Goal: Information Seeking & Learning: Find specific fact

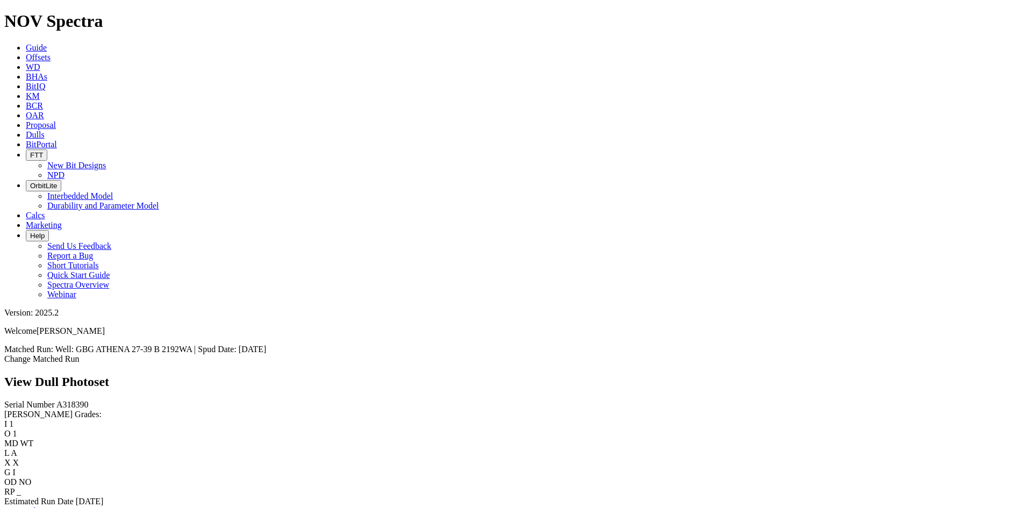
click at [45, 130] on span "Dulls" at bounding box center [35, 134] width 19 height 9
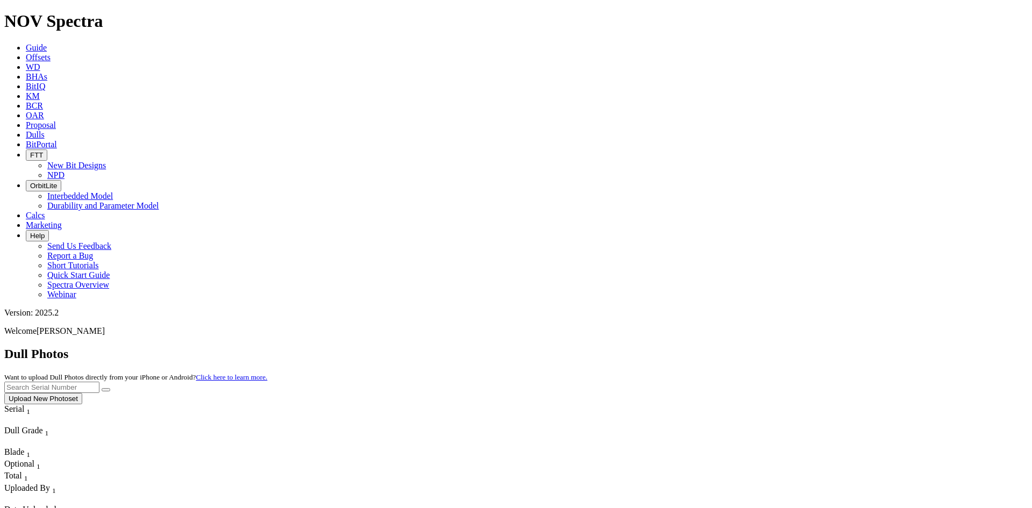
click at [99, 382] on input "text" at bounding box center [51, 387] width 95 height 11
paste input "A309565"
type input "A309565"
click at [106, 390] on icon "submit" at bounding box center [106, 390] width 0 height 0
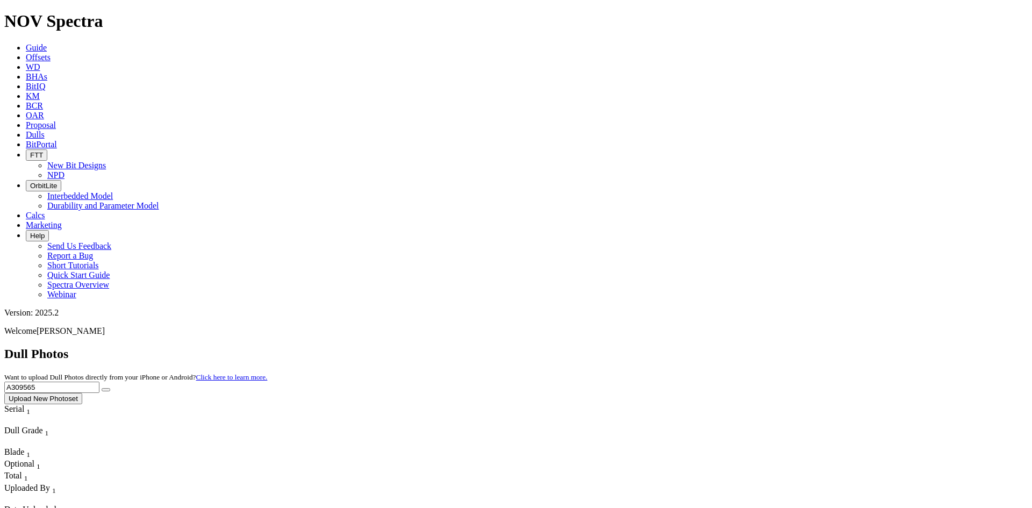
click at [51, 53] on span "Offsets" at bounding box center [38, 57] width 25 height 9
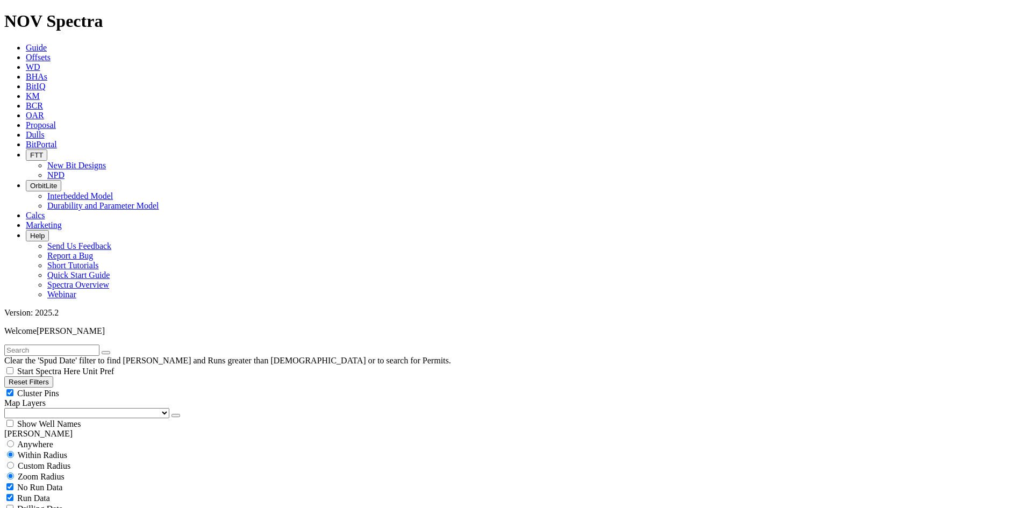
click at [73, 345] on input "text" at bounding box center [51, 350] width 95 height 11
paste input "IRONHORSE 35-36 FED STATE 132H"
type input "IRONHORSE 35-36 FED STATE 132H"
click at [28, 440] on span "Anywhere" at bounding box center [35, 444] width 36 height 9
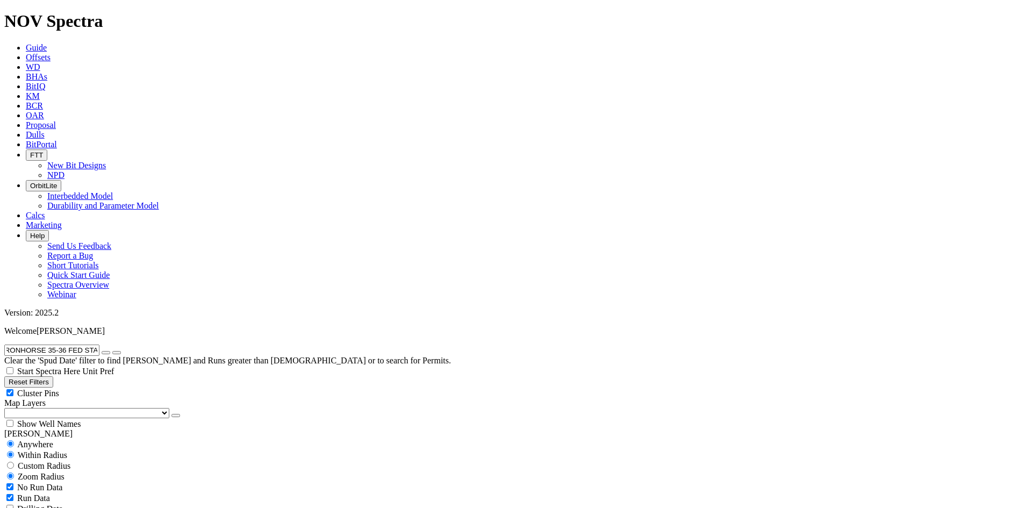
radio input "true"
radio input "false"
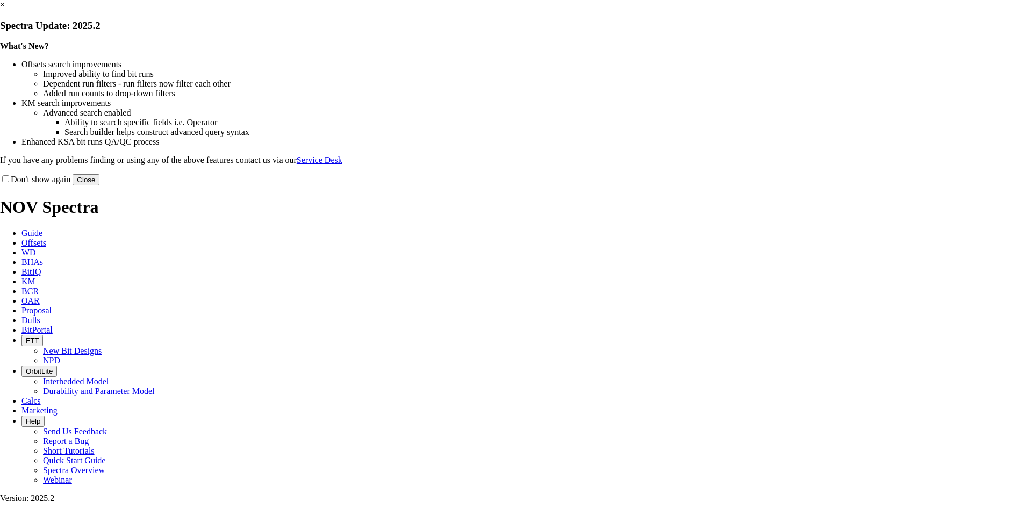
click at [99, 185] on button "Close" at bounding box center [86, 179] width 27 height 11
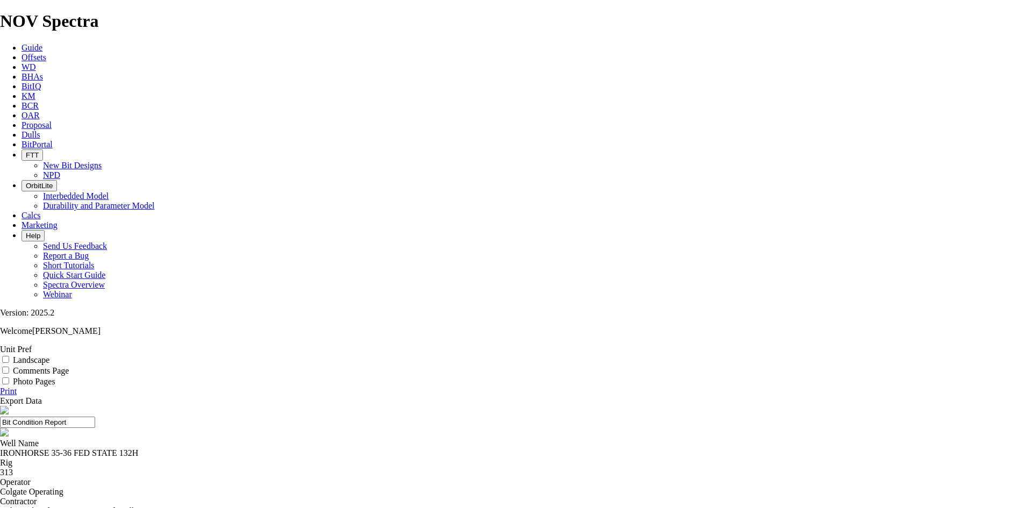
click at [390, 448] on div "IRONHORSE 35-36 FED STATE 132H" at bounding box center [516, 453] width 1032 height 10
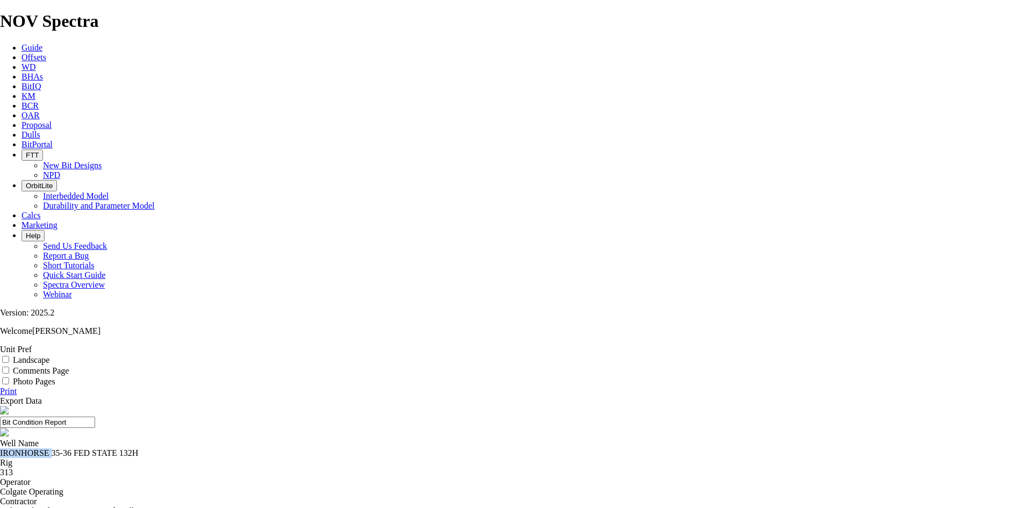
click at [390, 448] on div "IRONHORSE 35-36 FED STATE 132H" at bounding box center [516, 453] width 1032 height 10
copy div "IRONHORSE 35-36 FED STATE 132H"
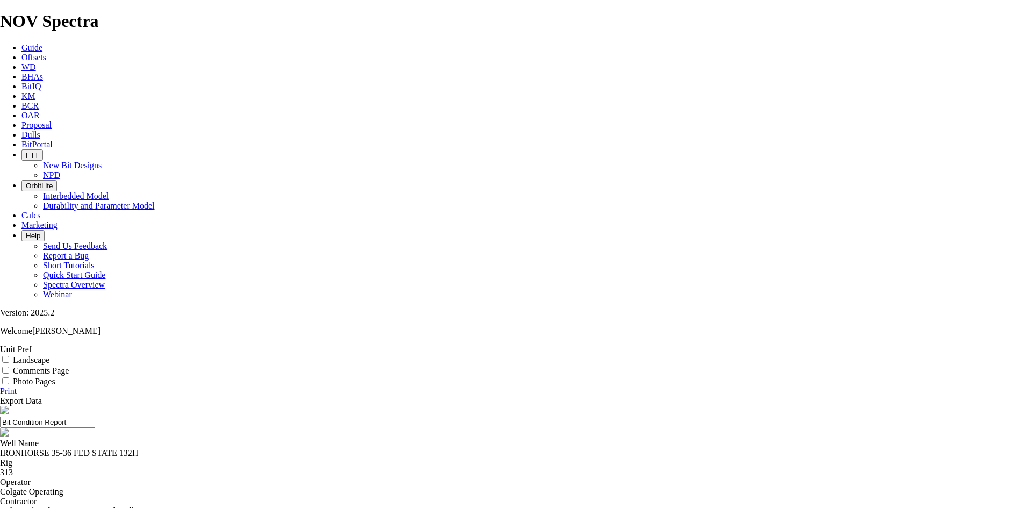
copy div "19141545"
copy div "A314819"
